Goal: Communication & Community: Answer question/provide support

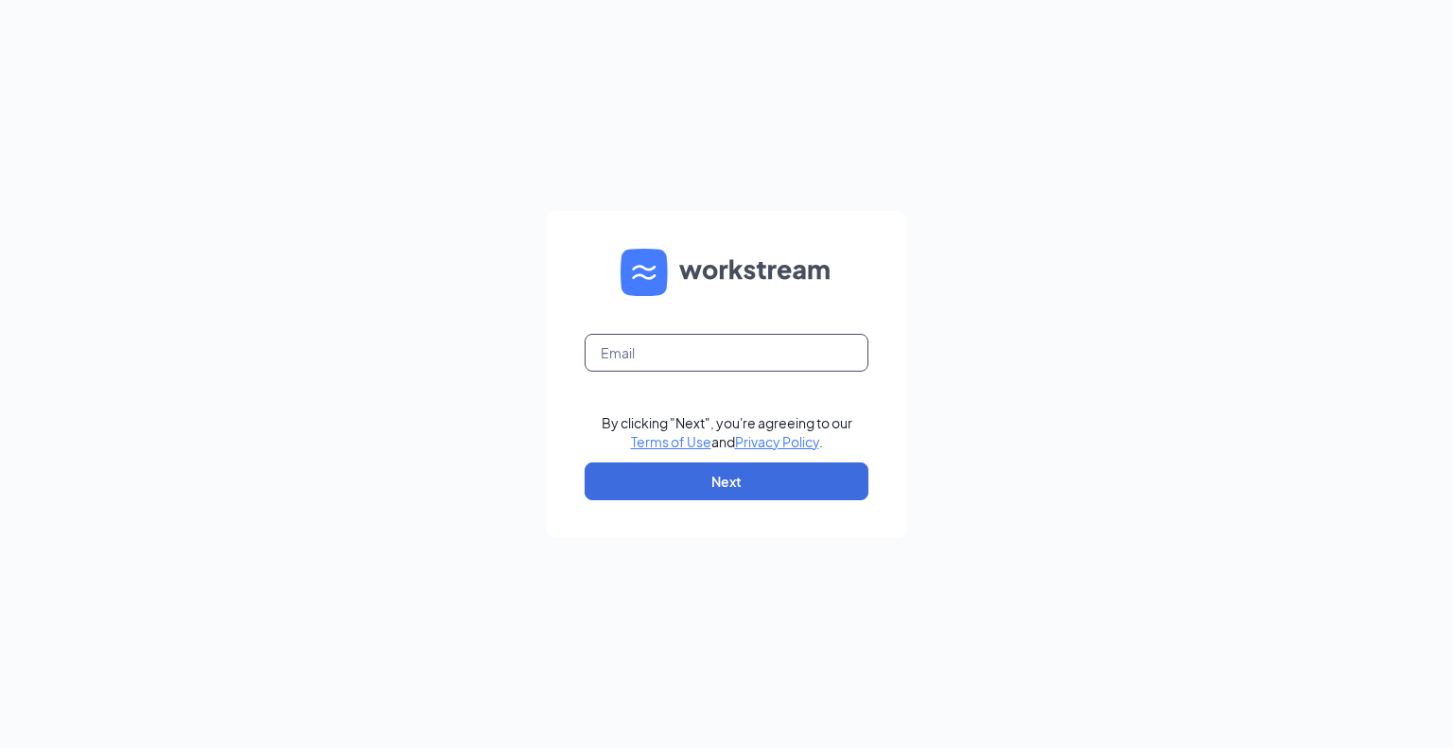
click at [704, 353] on input "text" at bounding box center [726, 353] width 284 height 38
type input "[PERSON_NAME][EMAIL_ADDRESS][DOMAIN_NAME]"
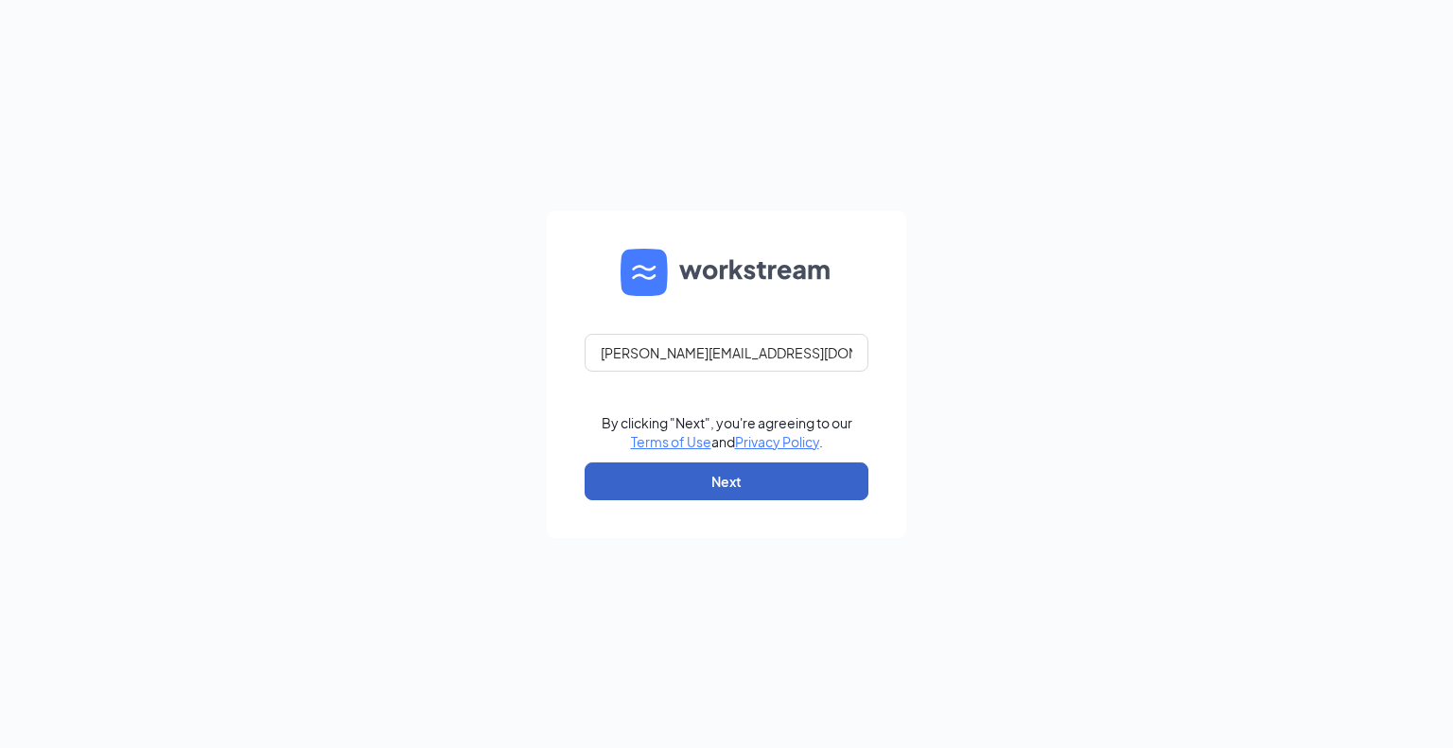
click at [738, 486] on button "Next" at bounding box center [726, 481] width 284 height 38
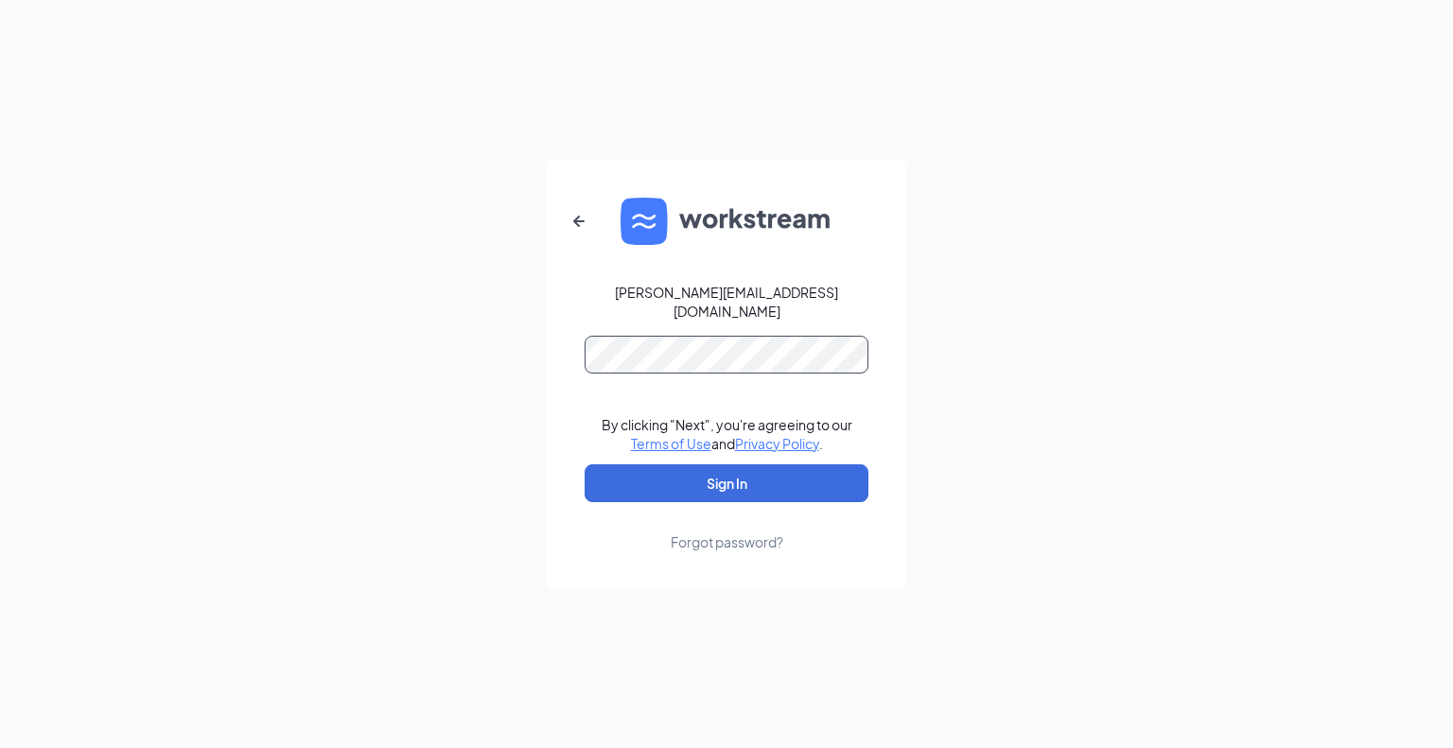
click at [584, 464] on button "Sign In" at bounding box center [726, 483] width 284 height 38
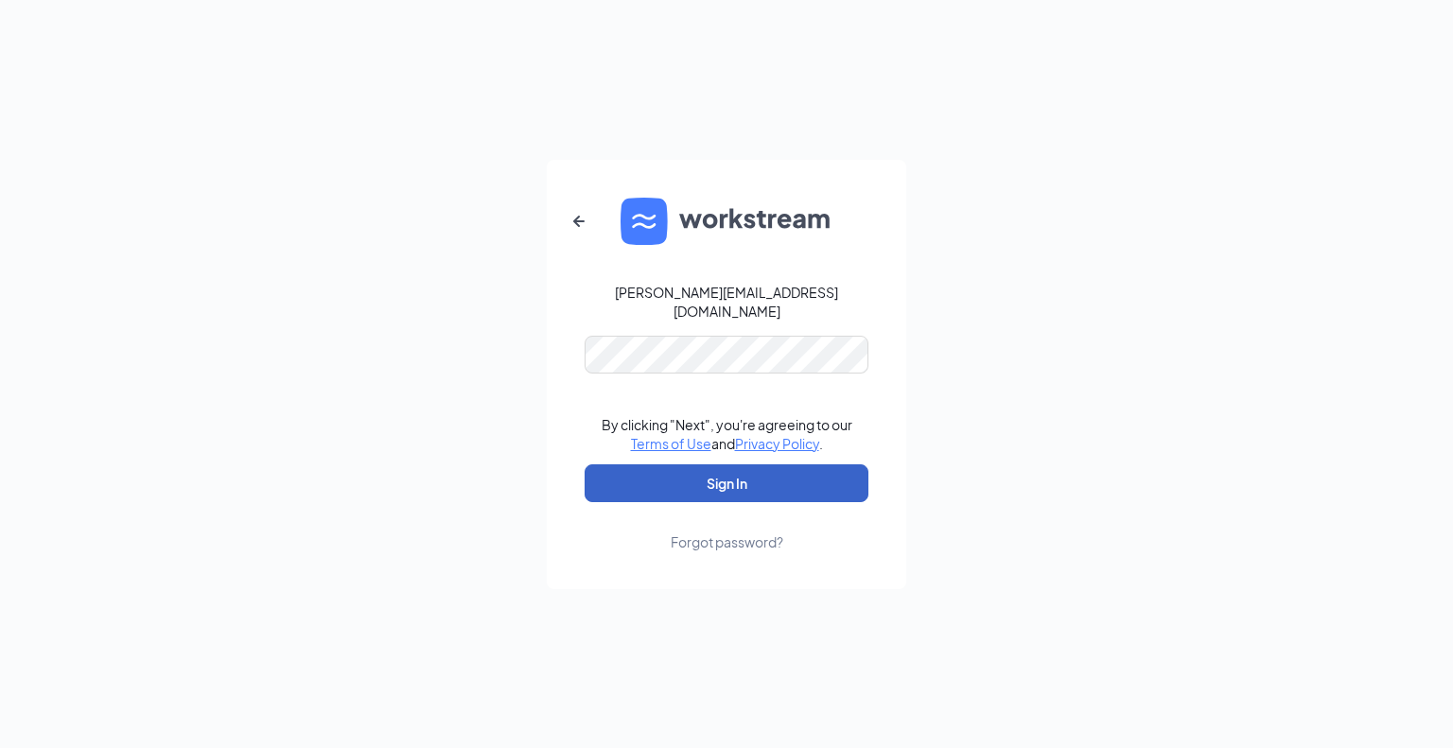
click at [757, 485] on button "Sign In" at bounding box center [726, 483] width 284 height 38
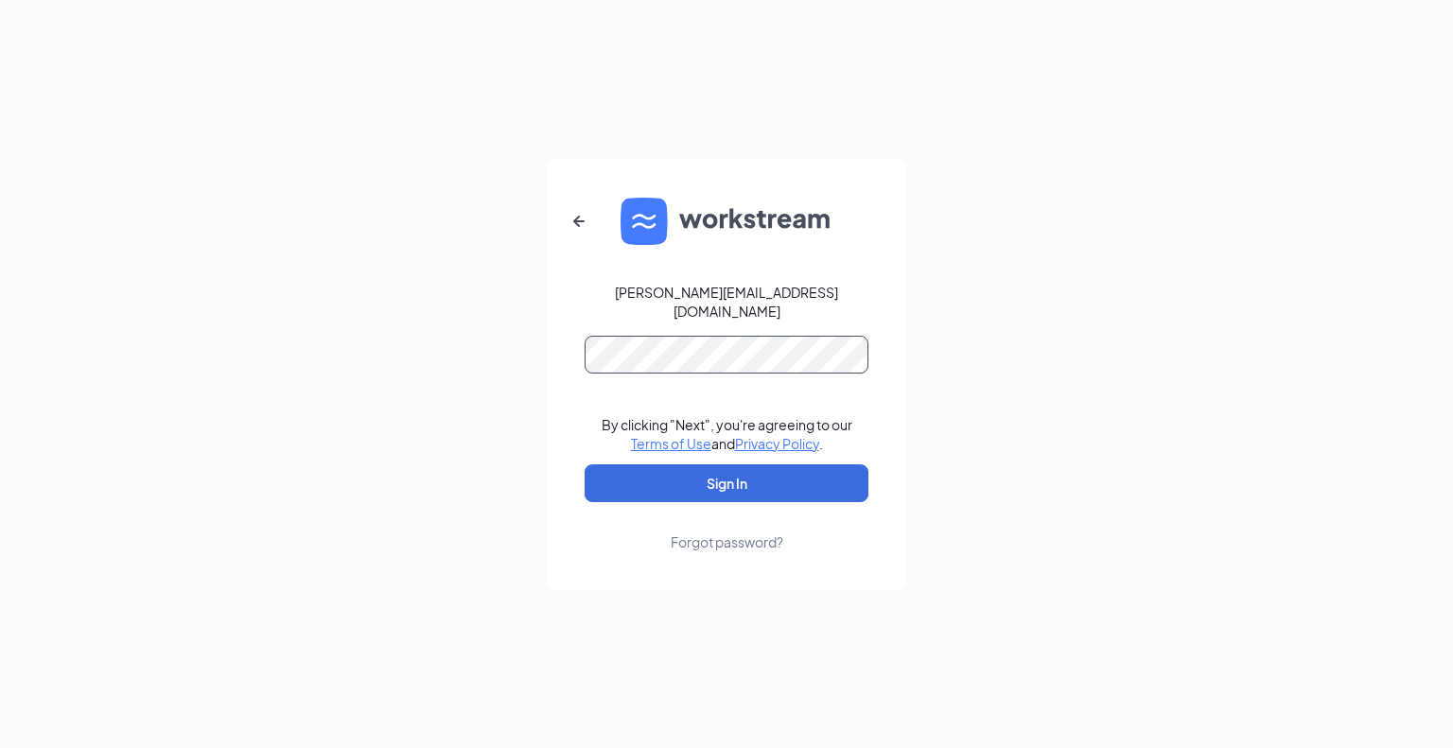
click at [584, 464] on button "Sign In" at bounding box center [726, 483] width 284 height 38
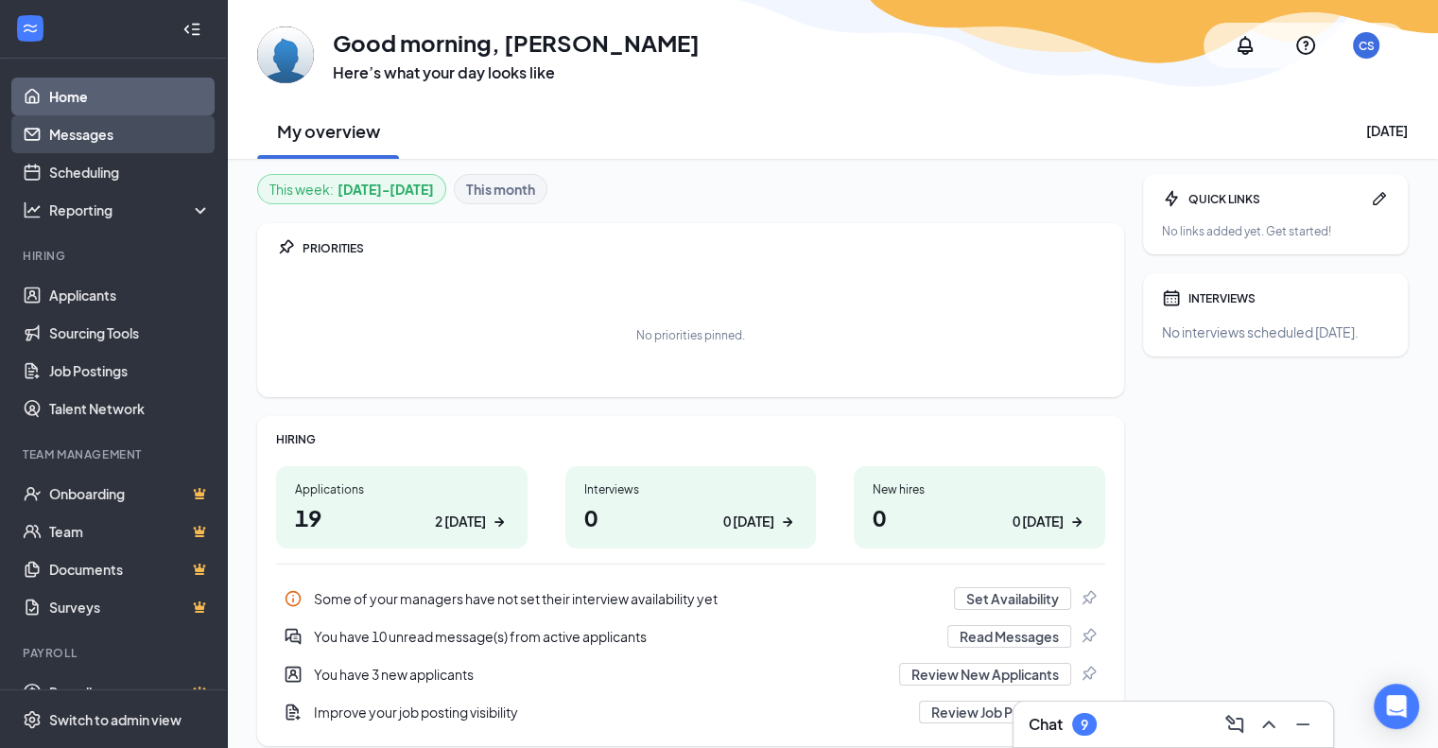
click at [131, 139] on link "Messages" at bounding box center [130, 134] width 162 height 38
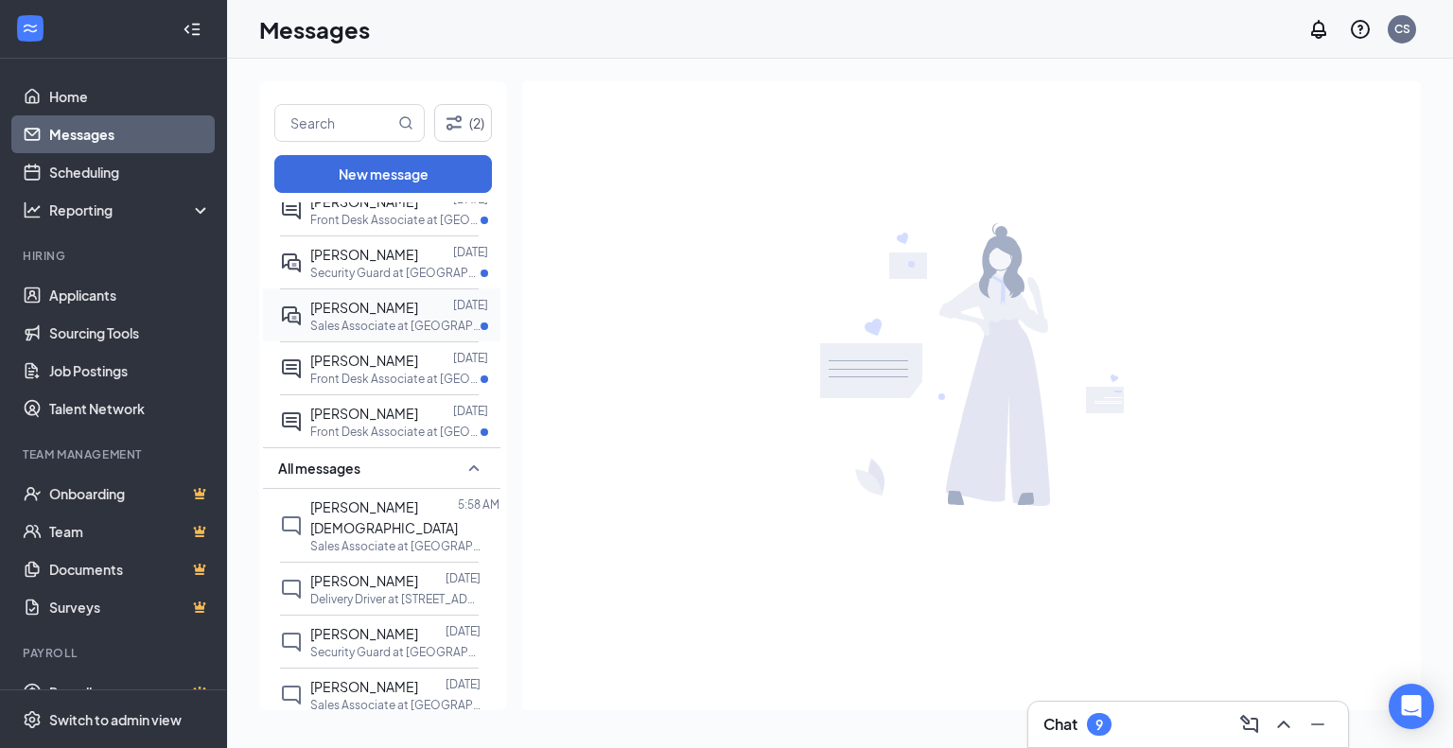
scroll to position [284, 0]
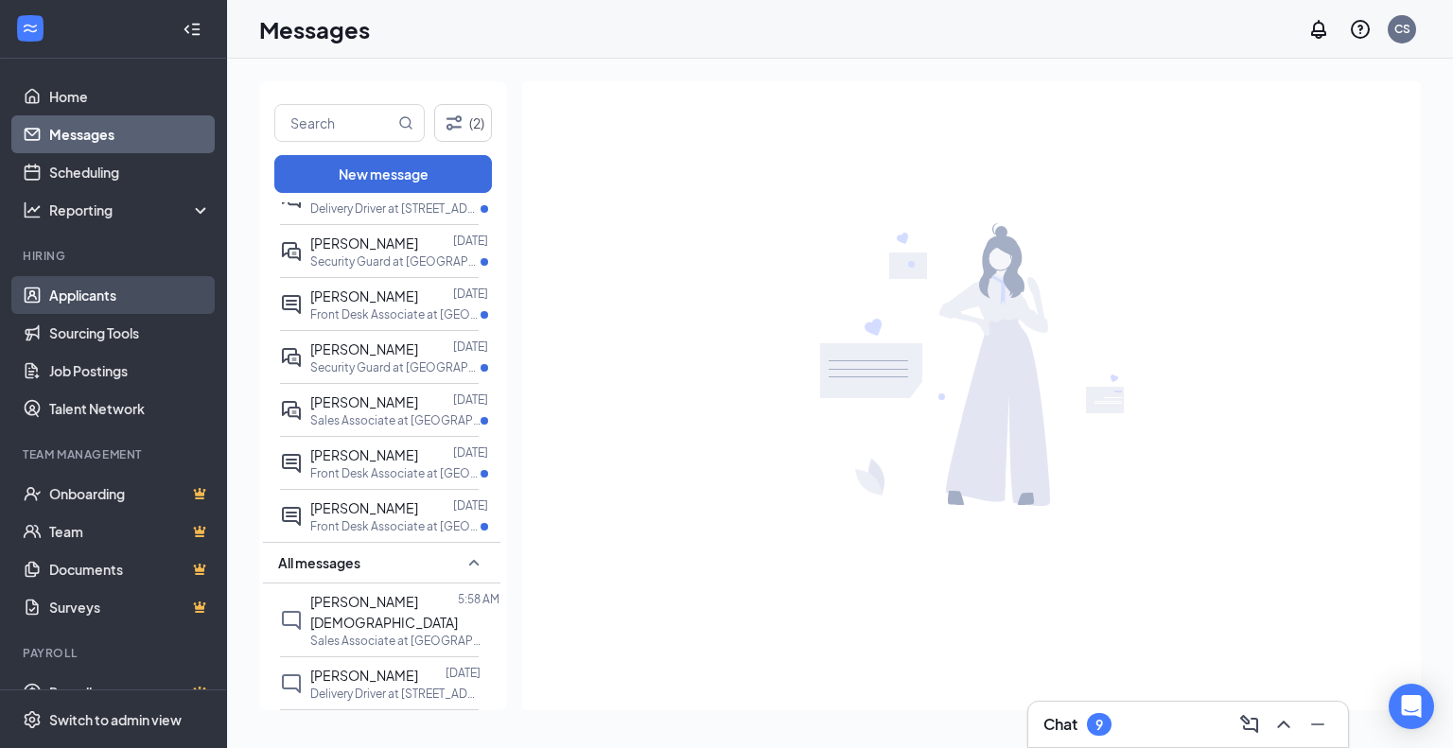
click at [56, 283] on link "Applicants" at bounding box center [130, 295] width 162 height 38
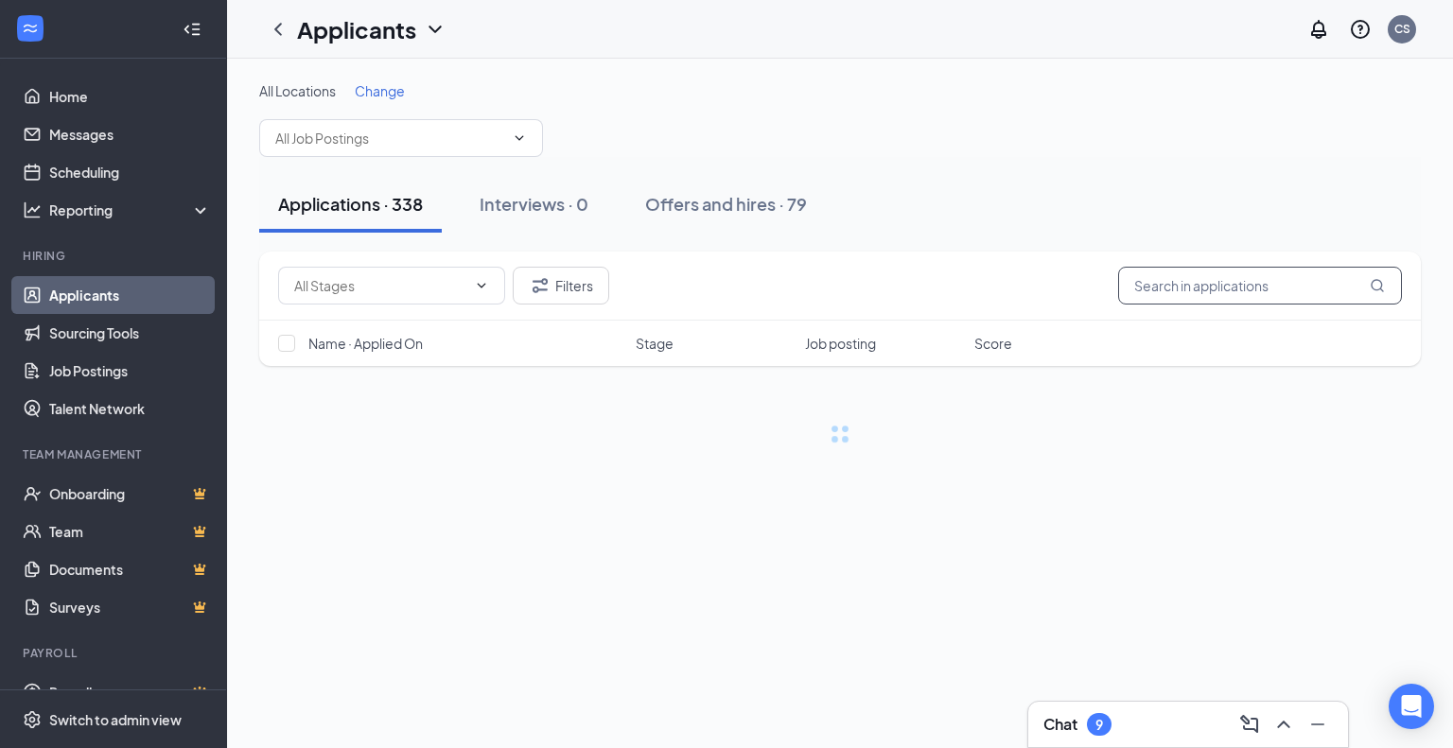
click at [1260, 287] on input "text" at bounding box center [1260, 286] width 284 height 38
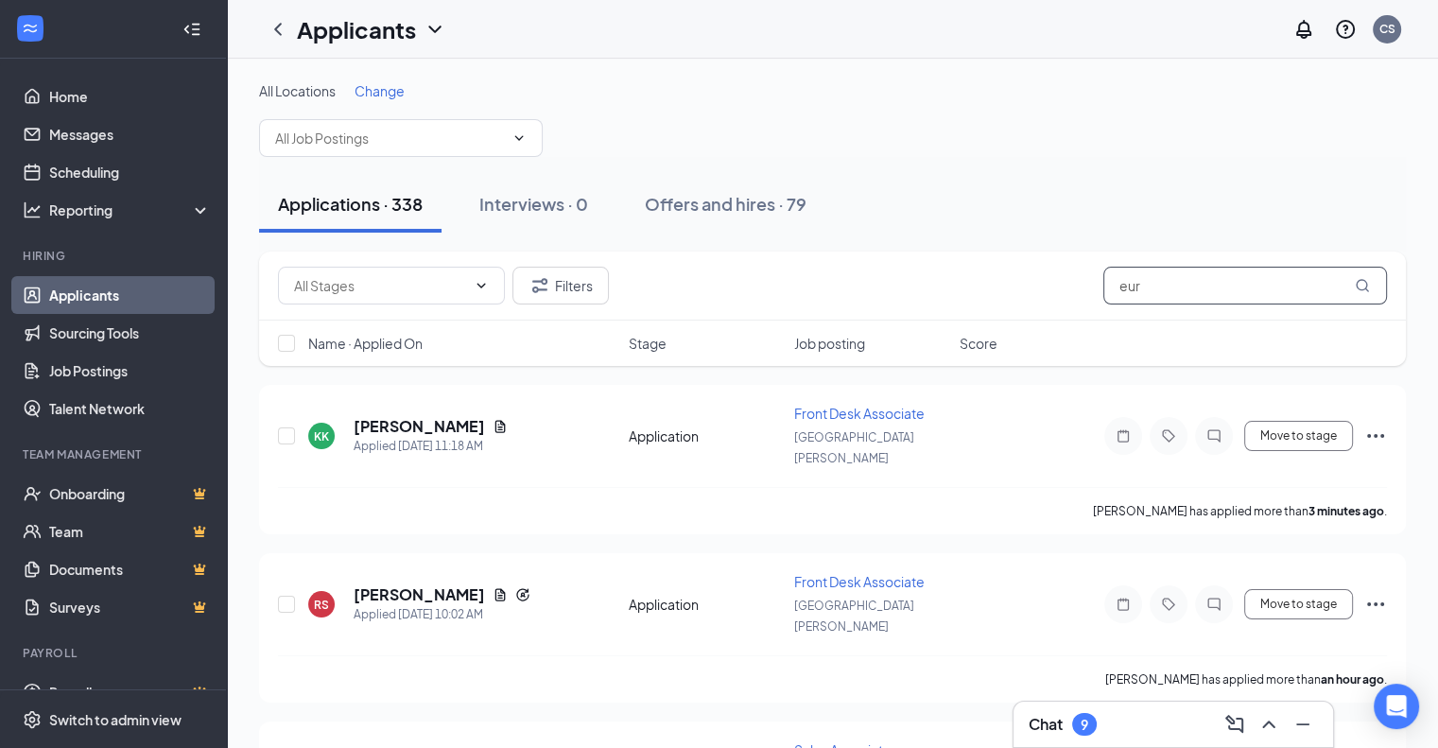
type input "eur"
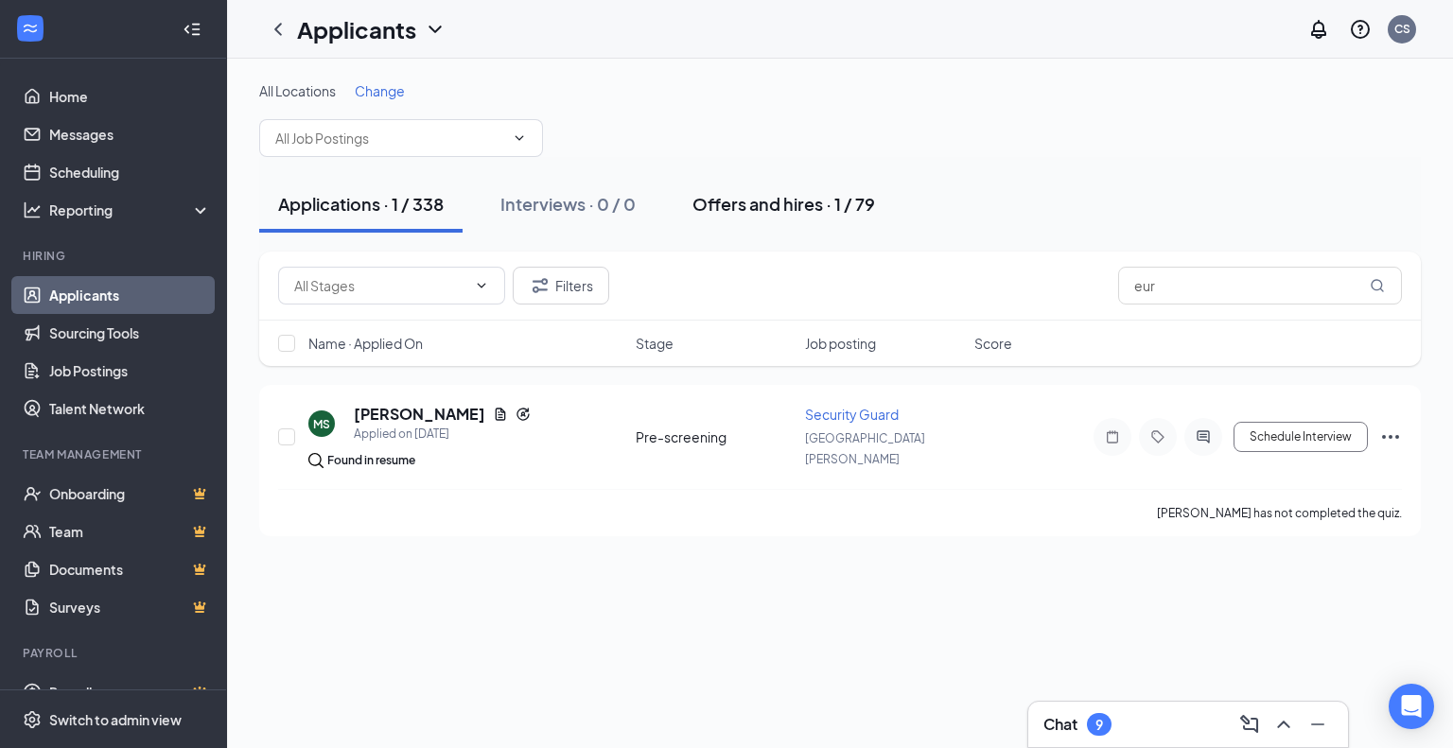
click at [816, 207] on div "Offers and hires · 1 / 79" at bounding box center [783, 204] width 183 height 24
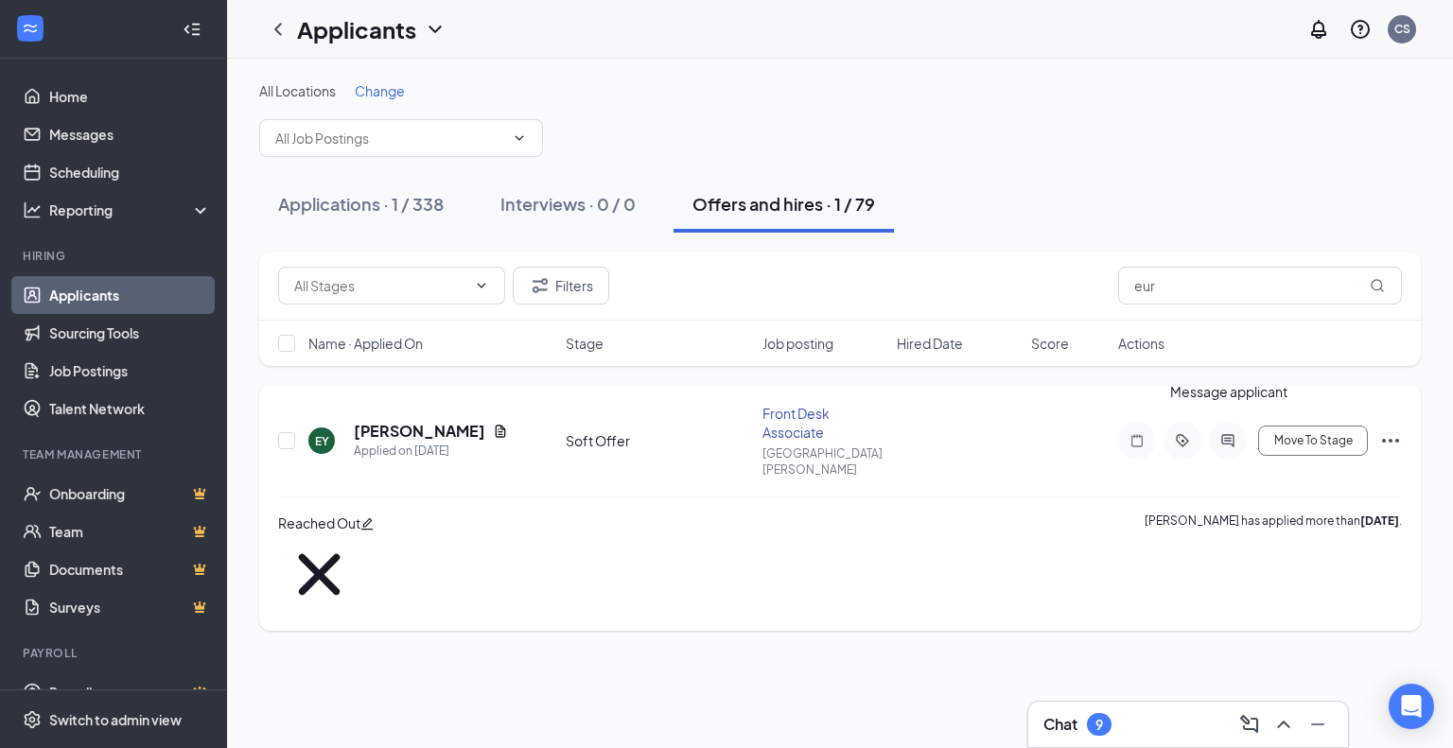
click at [1232, 438] on icon "ActiveChat" at bounding box center [1227, 440] width 23 height 15
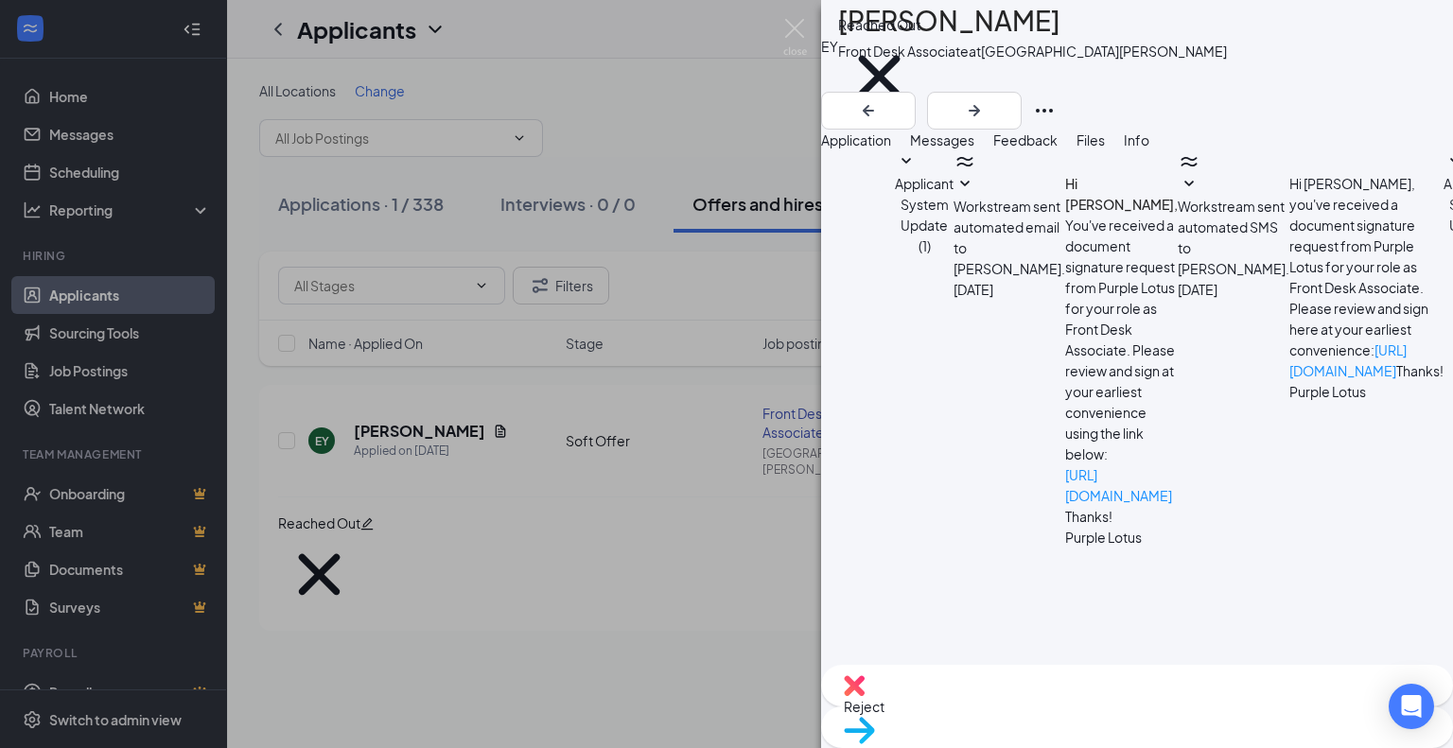
scroll to position [1217, 0]
click at [709, 621] on div "EY [PERSON_NAME] Front Desk Associate at [GEOGRAPHIC_DATA][PERSON_NAME] Reached…" at bounding box center [726, 374] width 1453 height 748
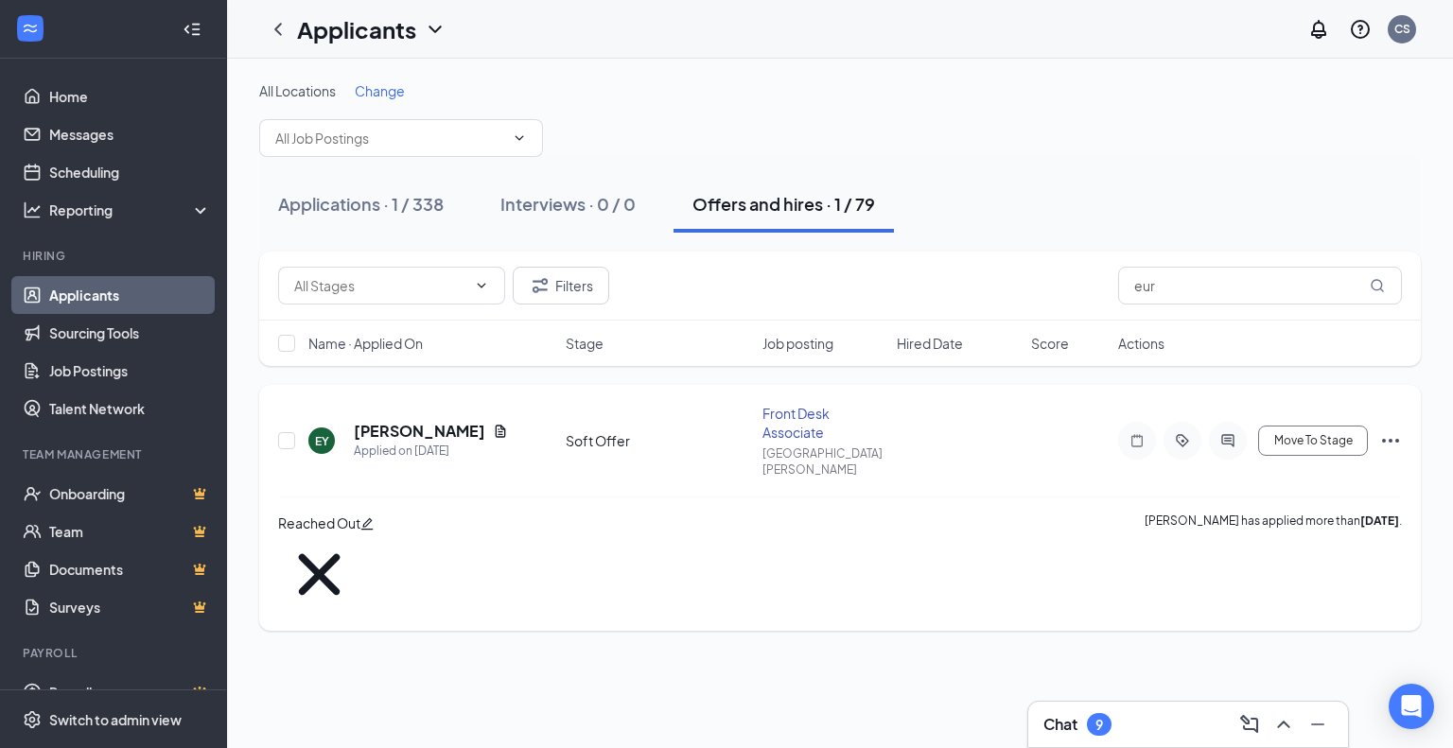
click at [1222, 440] on div at bounding box center [1228, 441] width 38 height 38
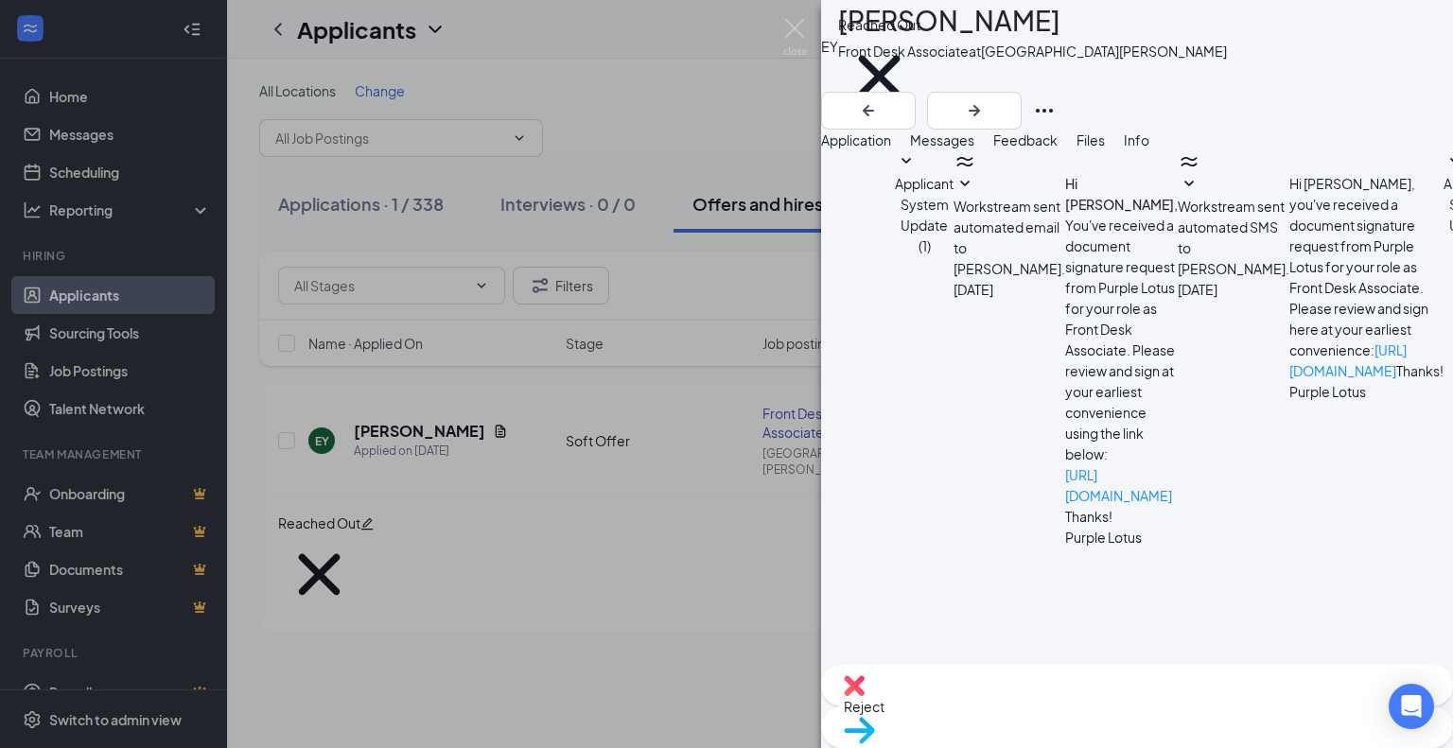
scroll to position [1974, 0]
drag, startPoint x: 1094, startPoint y: 563, endPoint x: 905, endPoint y: 561, distance: 189.1
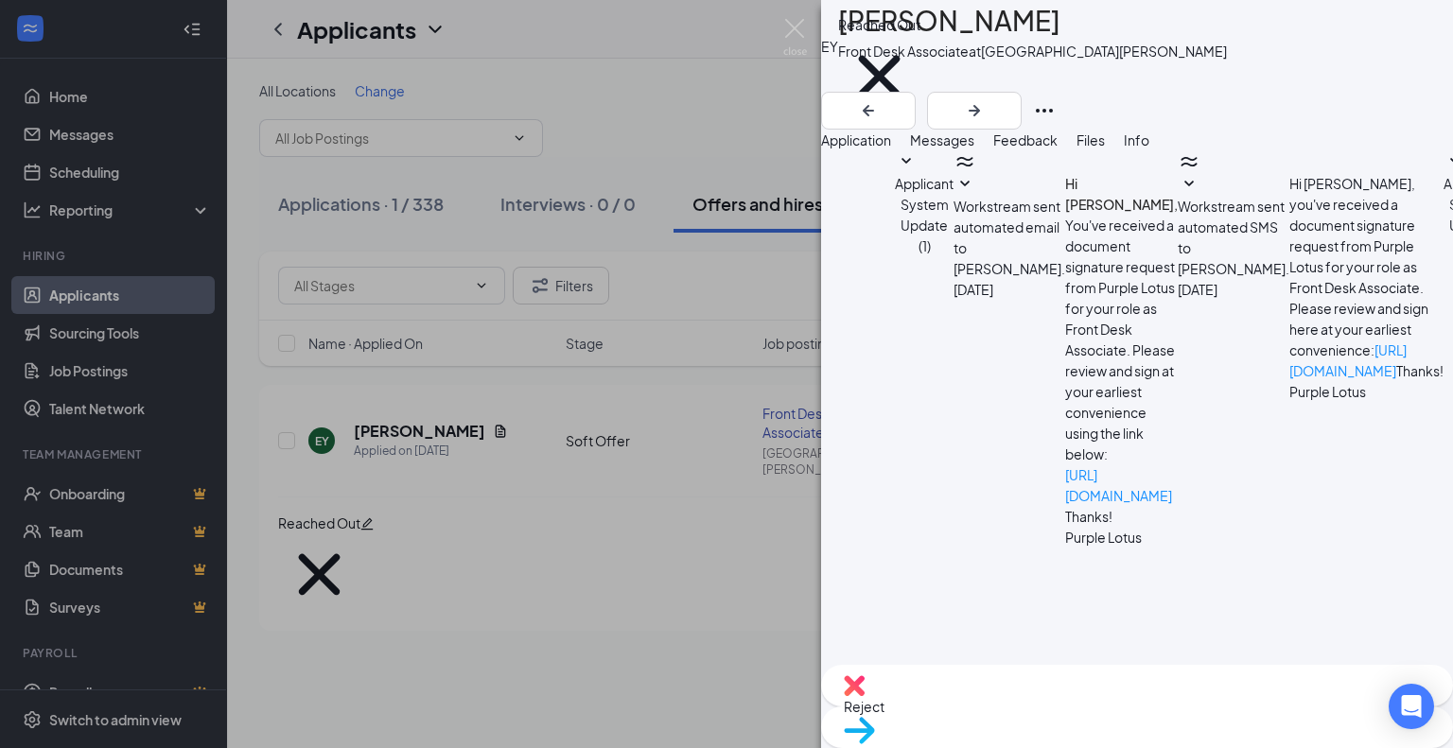
drag, startPoint x: 1131, startPoint y: 599, endPoint x: 1094, endPoint y: 566, distance: 48.9
drag, startPoint x: 965, startPoint y: 224, endPoint x: 1173, endPoint y: 351, distance: 243.6
copy span "Location: [STREET_ADDRESS]. Please avoid parking in areas marked "reserved" Dat…"
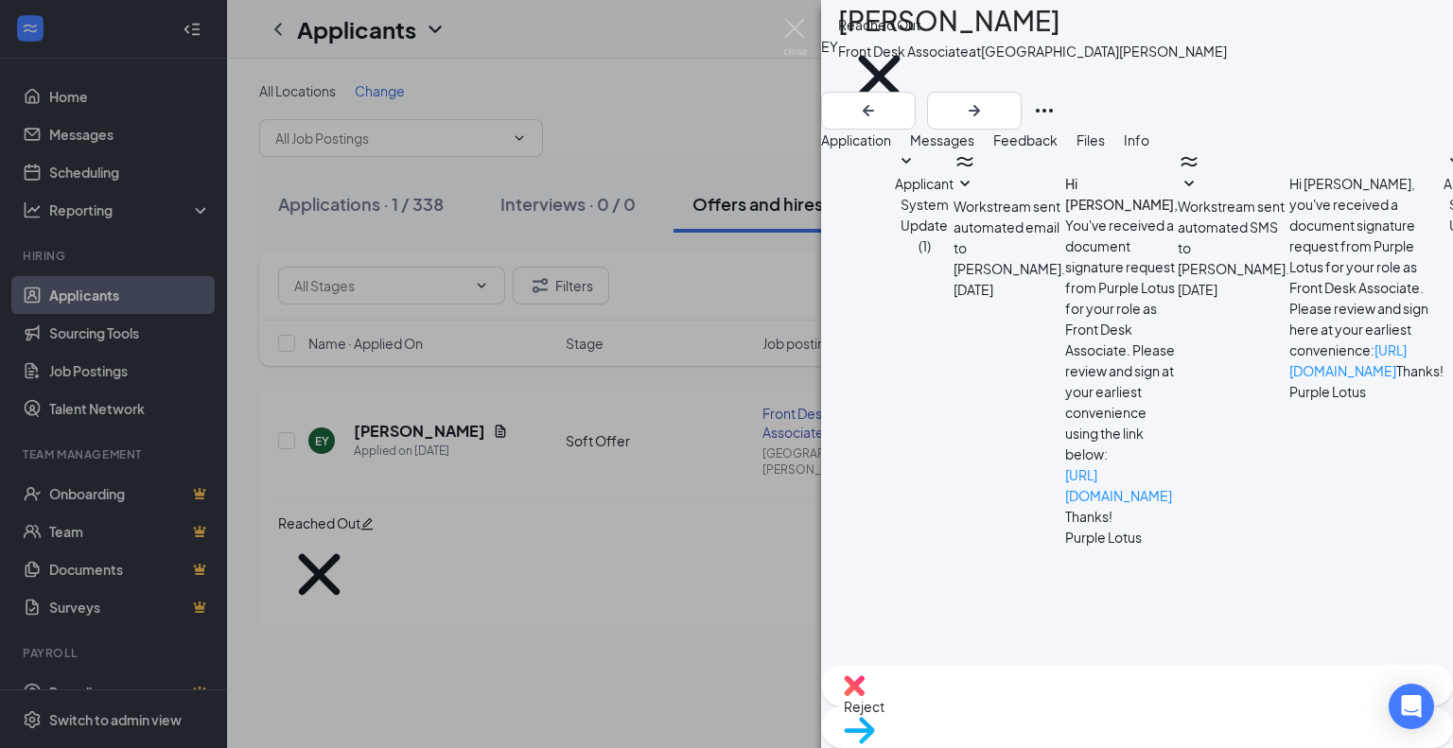
drag, startPoint x: 1340, startPoint y: 559, endPoint x: 1064, endPoint y: 573, distance: 276.5
paste textarea "Location: [STREET_ADDRESS]. Please avoid parking in areas marked "reserved" Dat…"
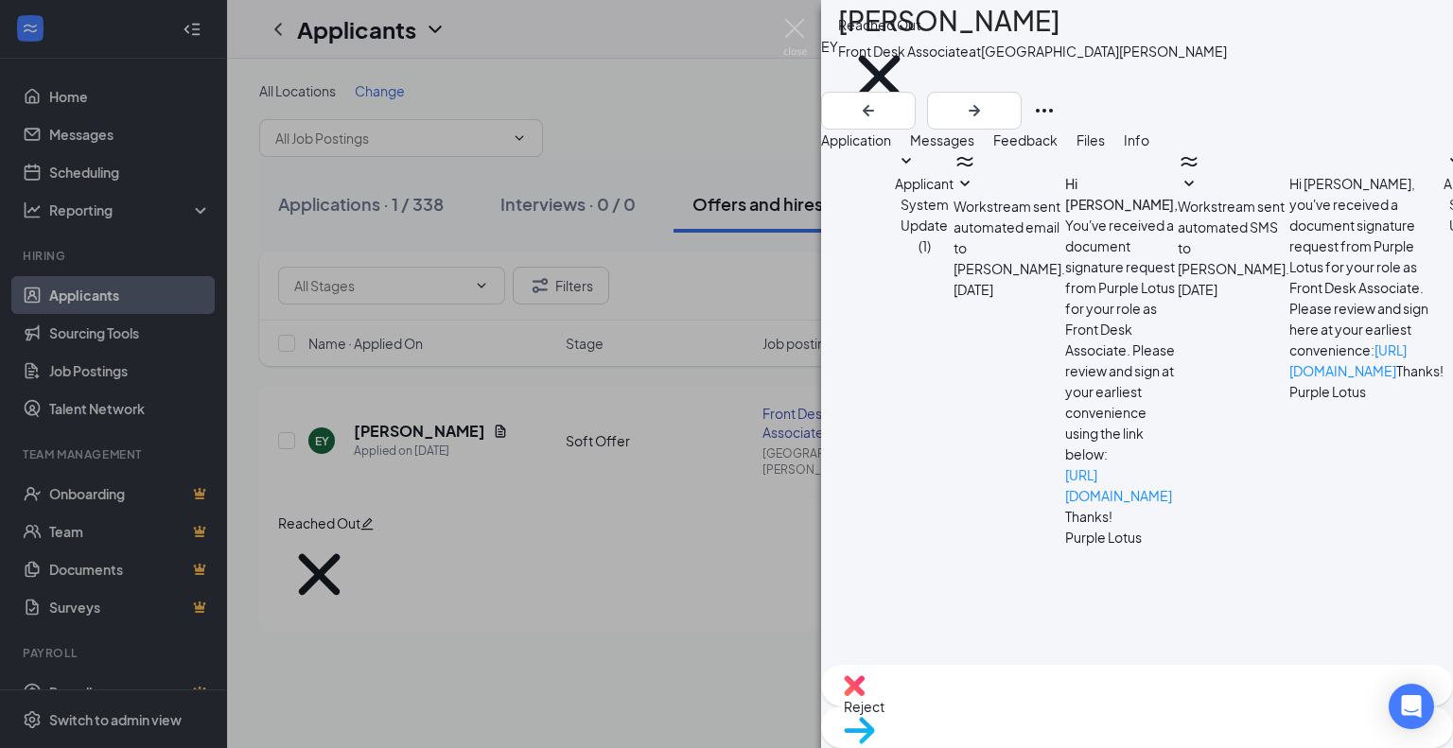
type textarea "Hi [PERSON_NAME], This is just a friendly reminder you are scheduled [DATE], 9A…"
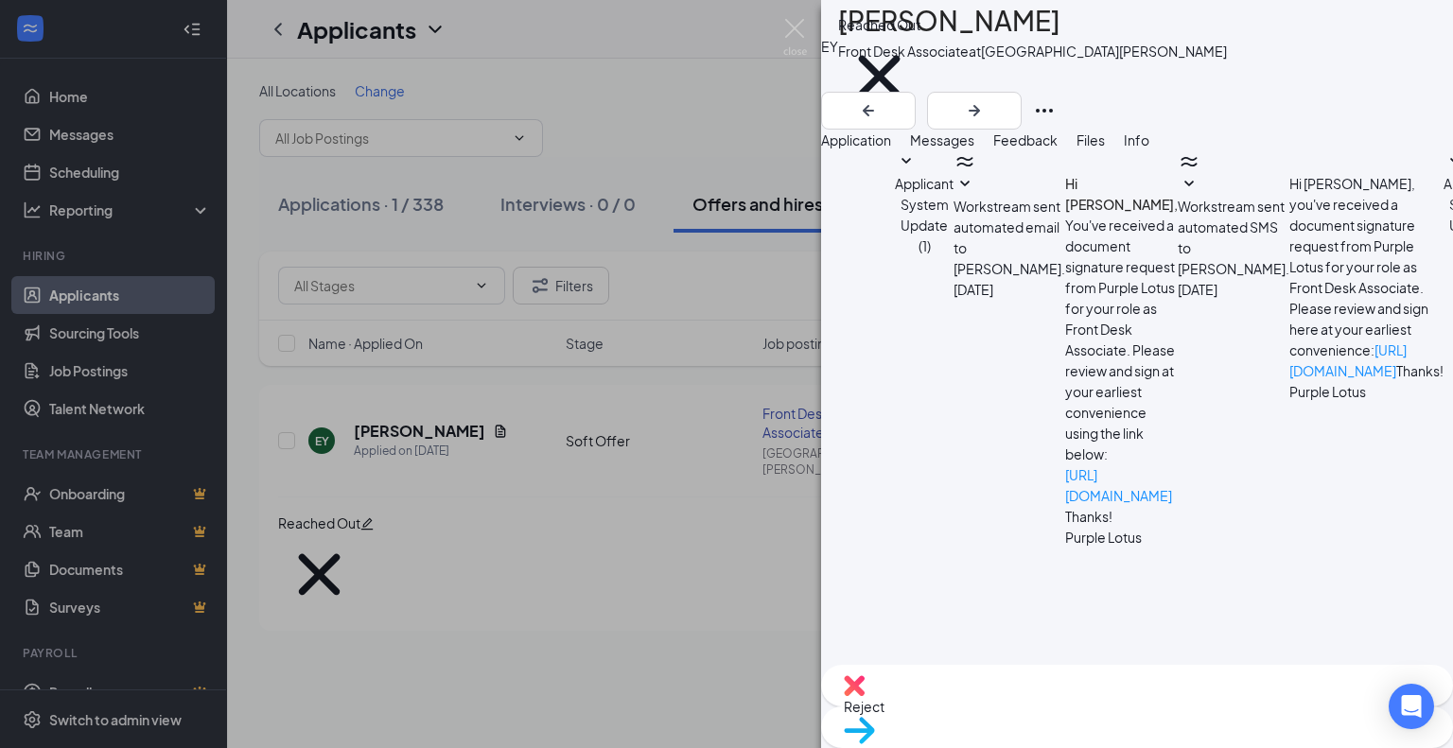
checkbox input "true"
type textarea "Hi [PERSON_NAME], This is just a friendly reminder you are scheduled [DATE], 9A…"
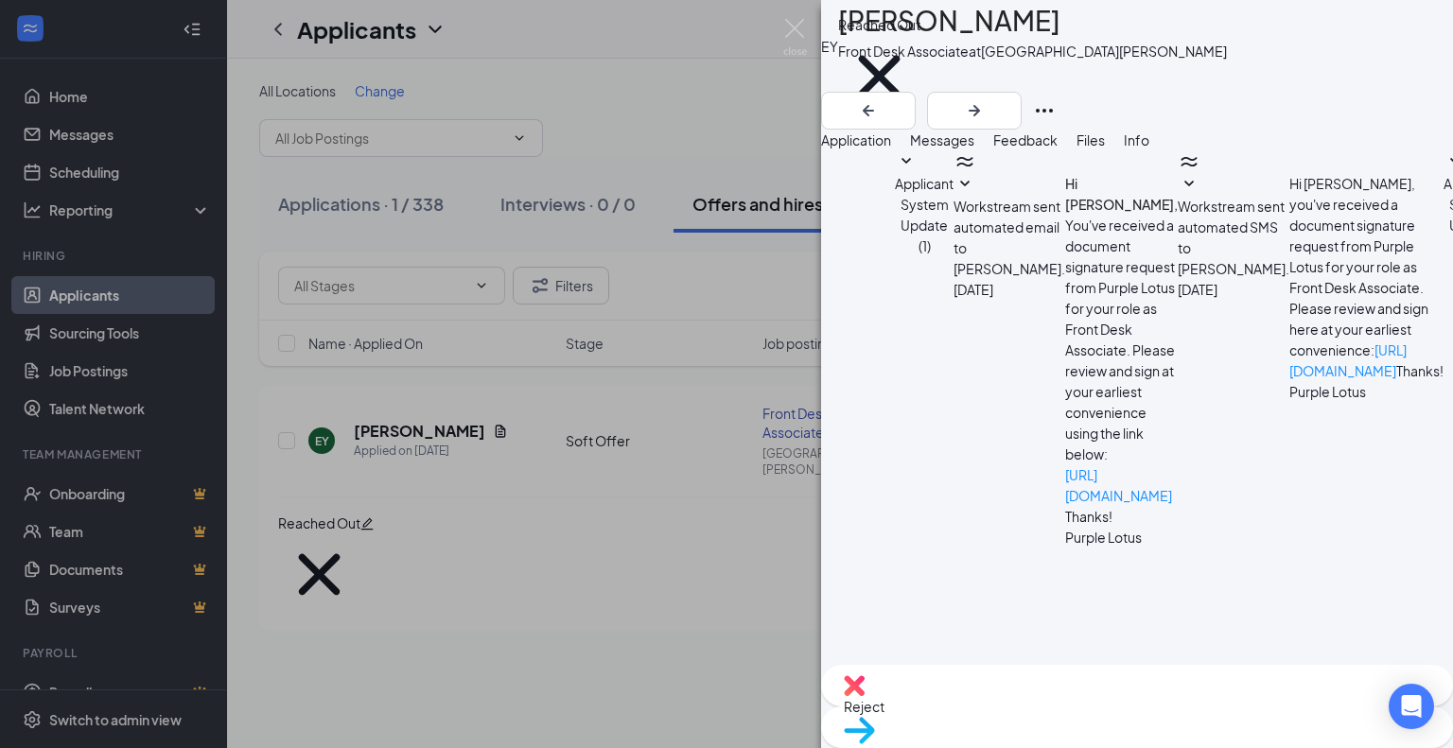
click at [791, 26] on img at bounding box center [795, 37] width 24 height 37
